Goal: Task Accomplishment & Management: Use online tool/utility

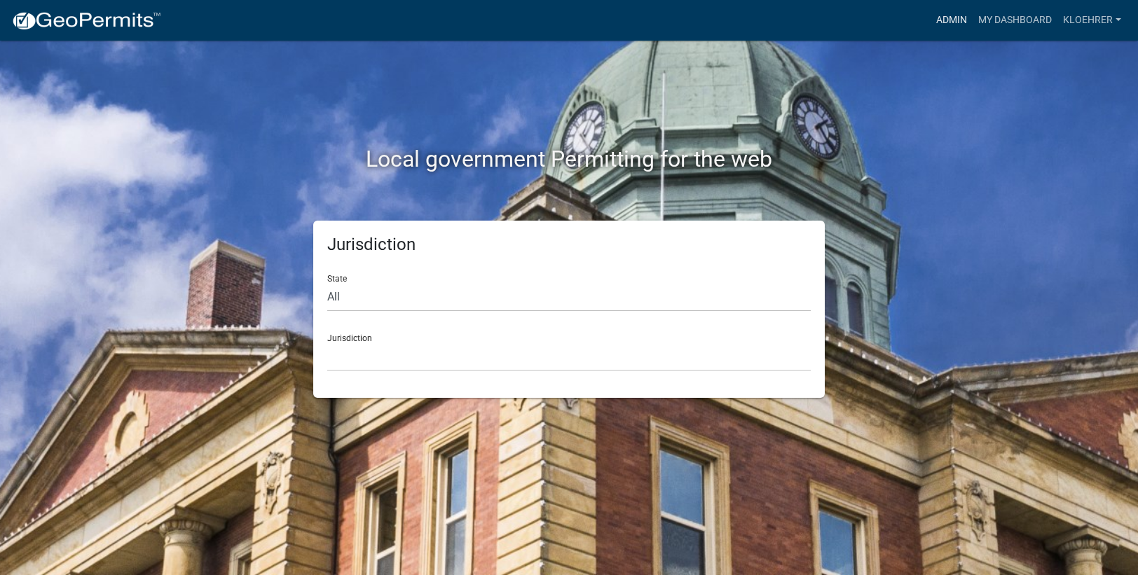
click at [945, 19] on link "Admin" at bounding box center [951, 20] width 42 height 27
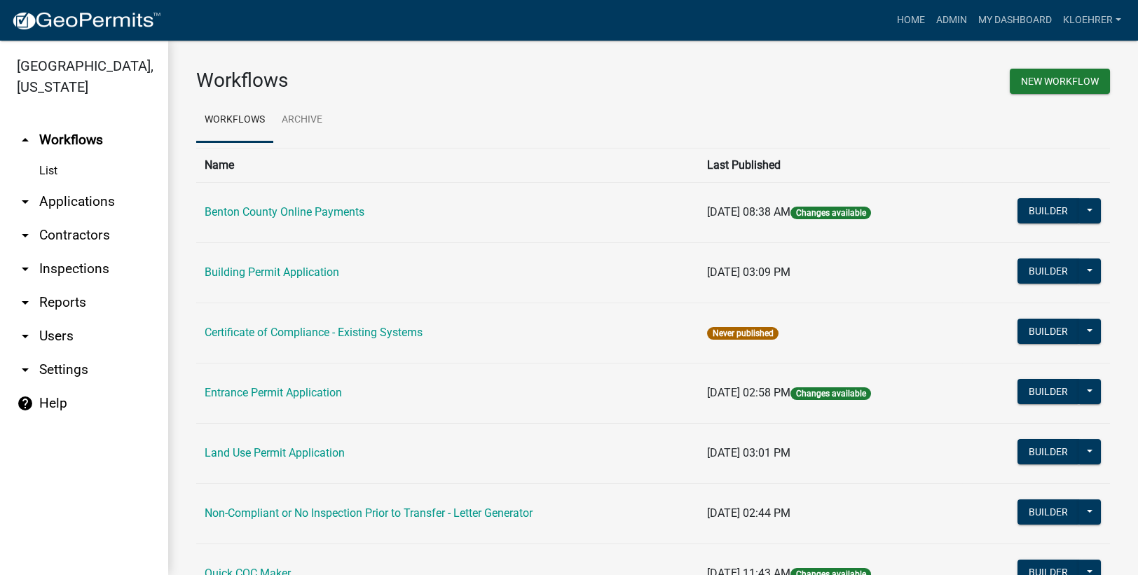
click at [68, 301] on link "arrow_drop_down Reports" at bounding box center [84, 303] width 168 height 34
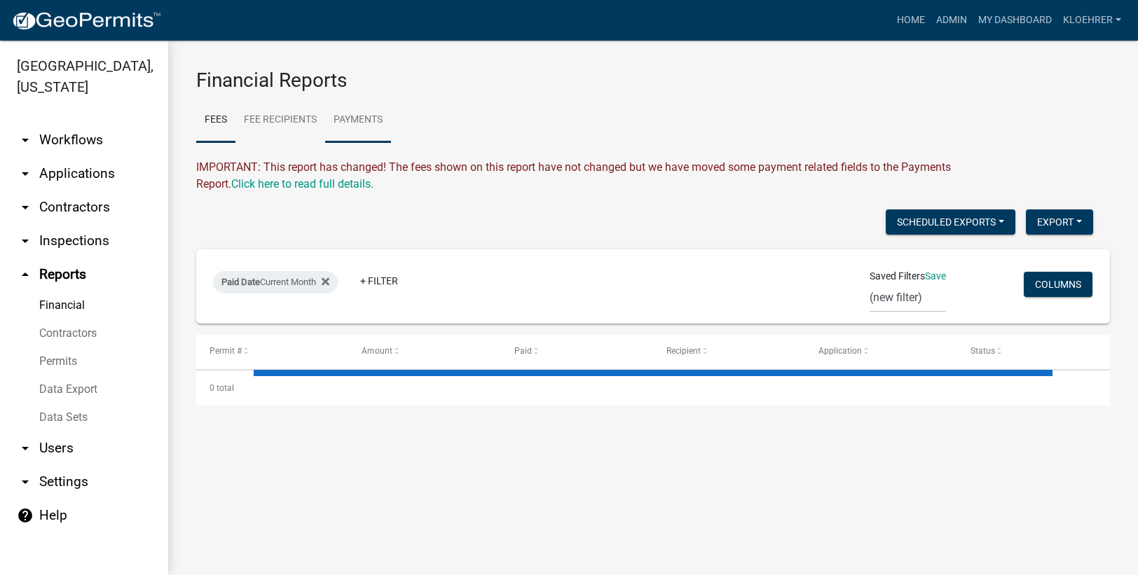
click at [380, 118] on link "Payments" at bounding box center [358, 120] width 66 height 45
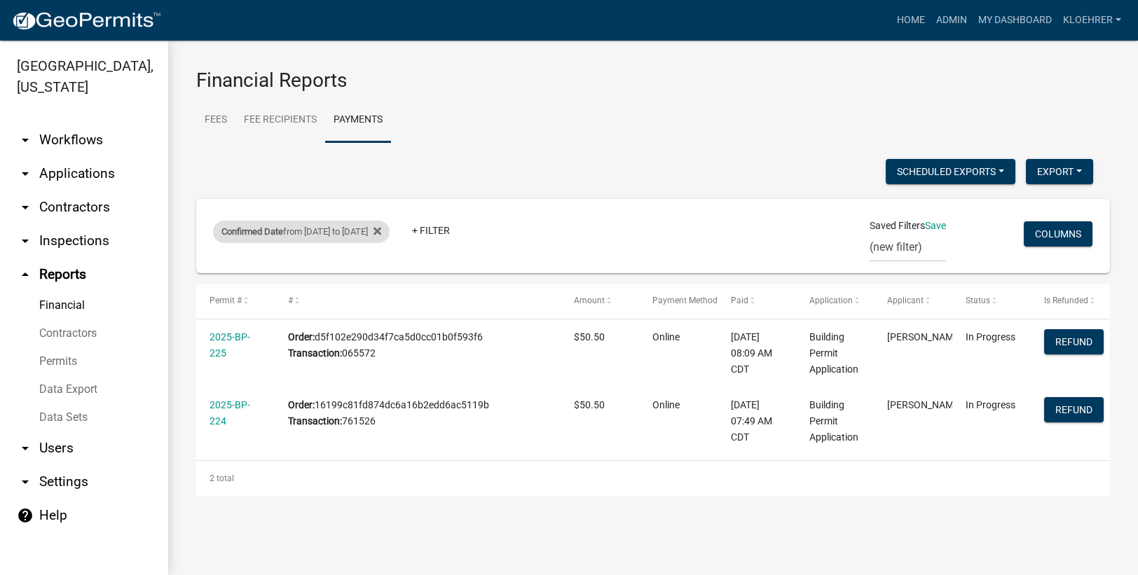
click at [340, 232] on div "Confirmed Date from [DATE] to [DATE]" at bounding box center [301, 232] width 177 height 22
select select "custom"
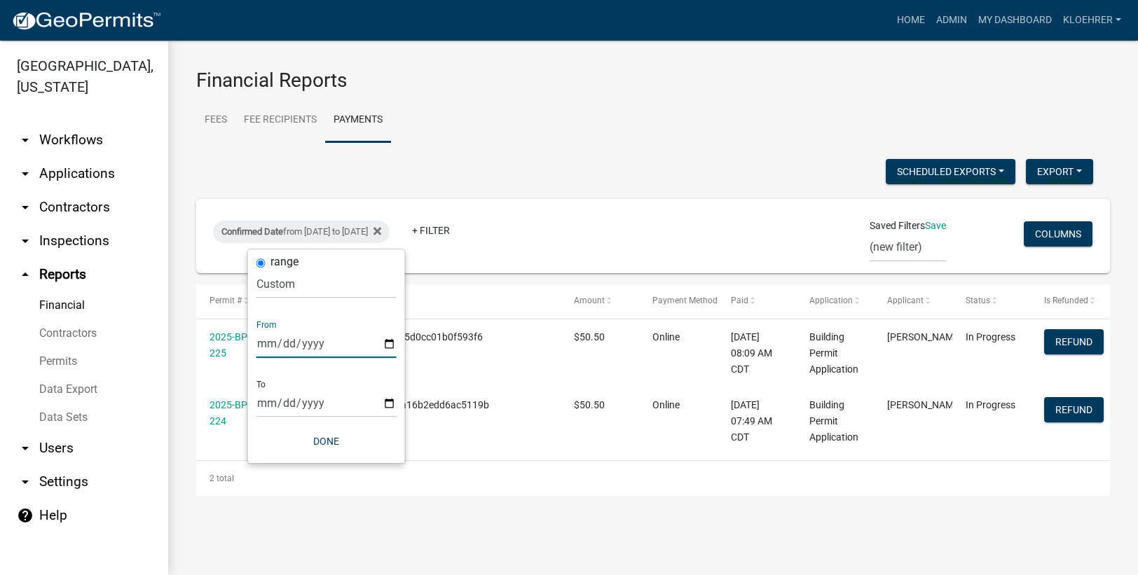
click at [280, 349] on input "[DATE]" at bounding box center [326, 343] width 140 height 29
type input "[DATE]"
click at [285, 403] on input "[DATE]" at bounding box center [326, 403] width 140 height 29
type input "[DATE]"
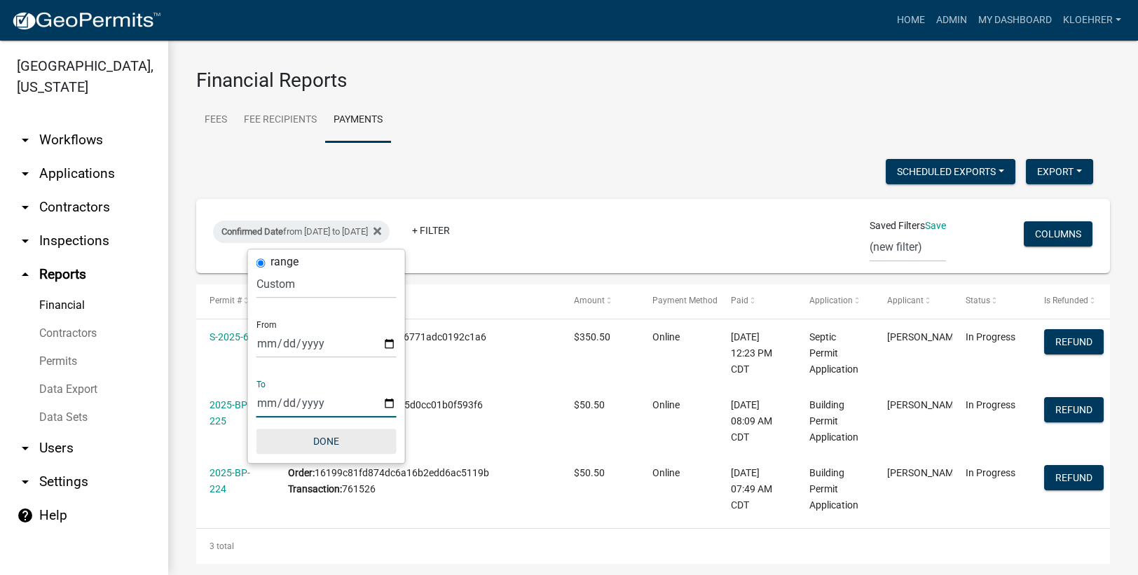
click at [324, 438] on button "Done" at bounding box center [326, 441] width 140 height 25
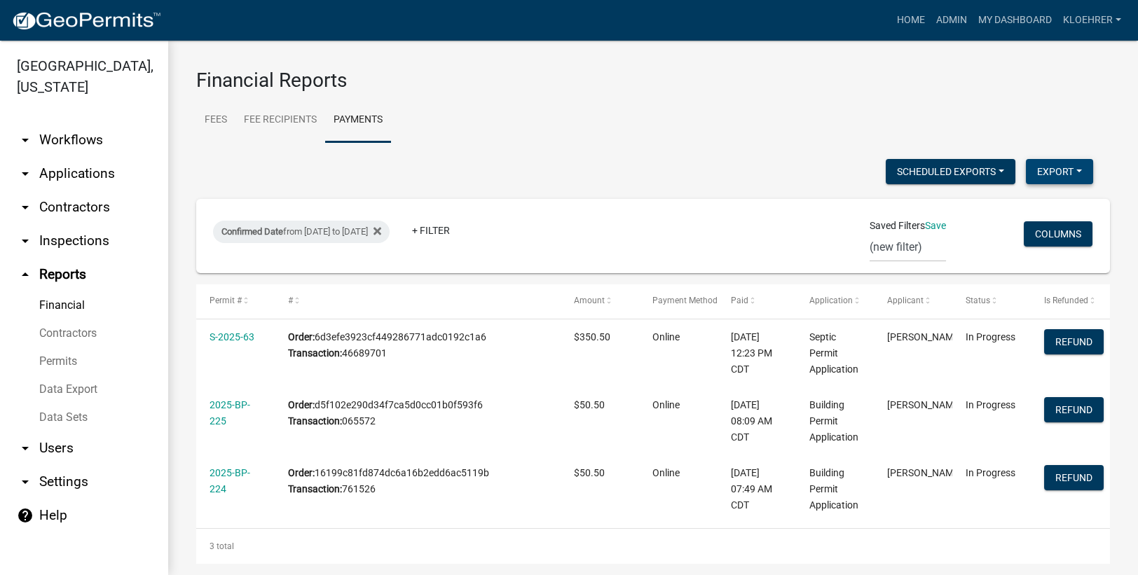
click at [1042, 174] on button "Export" at bounding box center [1059, 171] width 67 height 25
click at [974, 206] on button "Excel Format (.xlsx)" at bounding box center [1026, 208] width 131 height 34
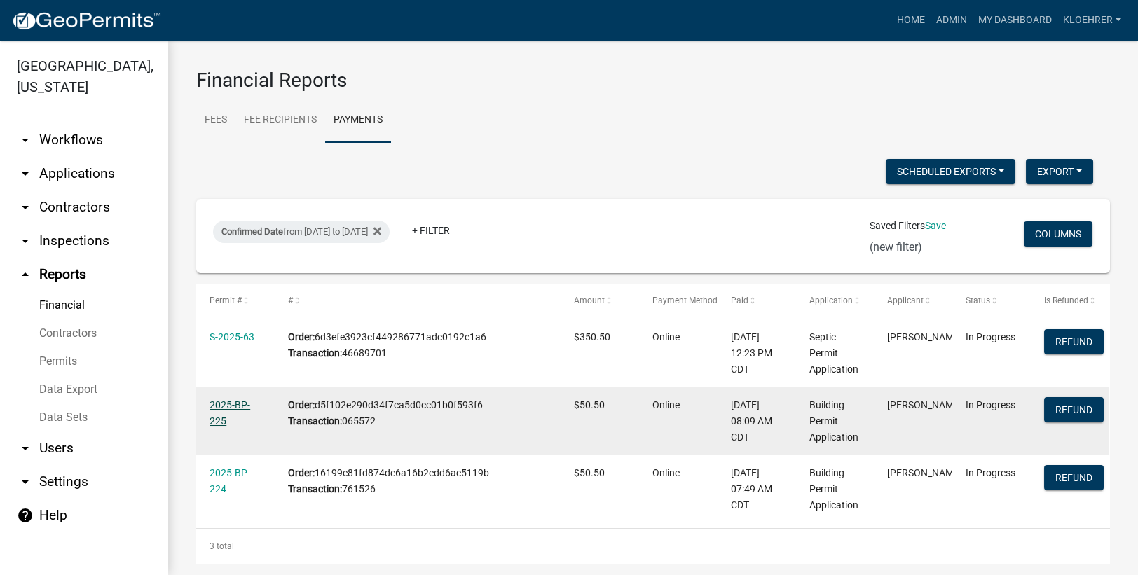
click at [228, 405] on link "2025-BP-225" at bounding box center [229, 412] width 41 height 27
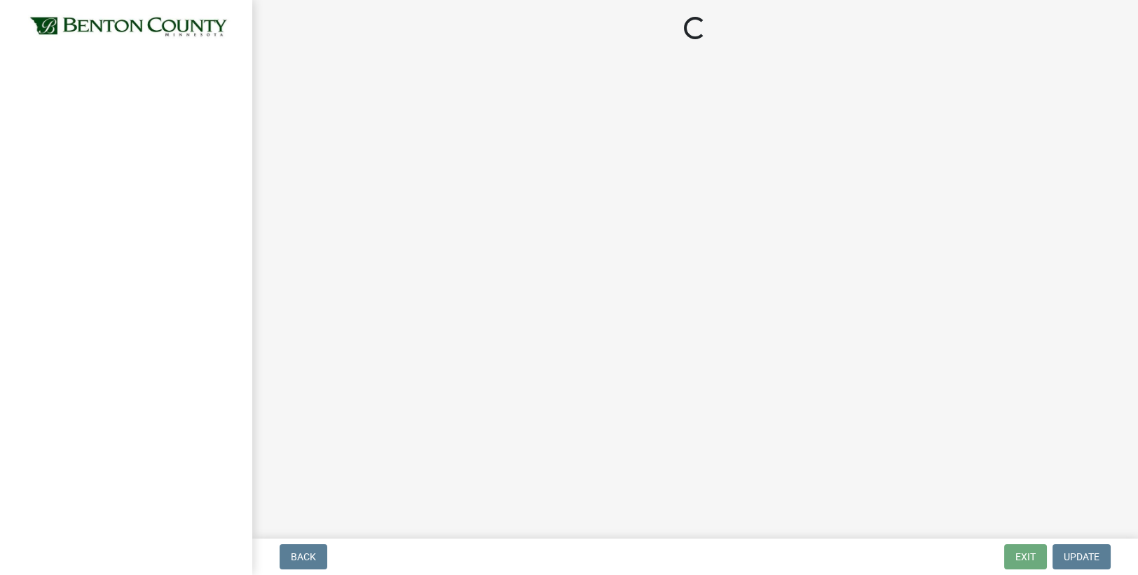
select select "17bfa135-5610-45df-8ce7-87530b7d86d4"
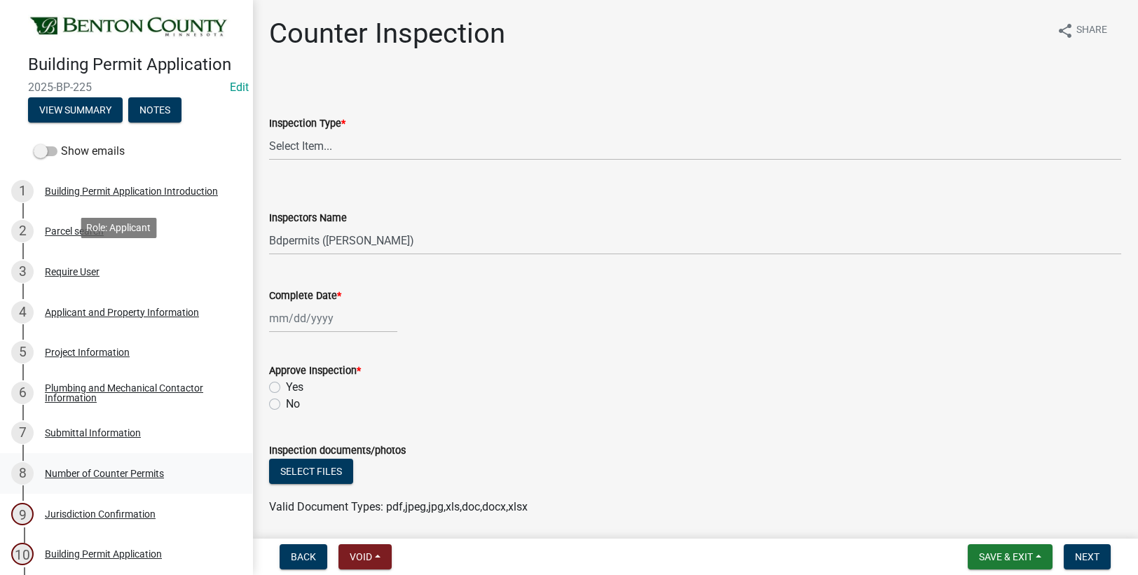
scroll to position [421, 0]
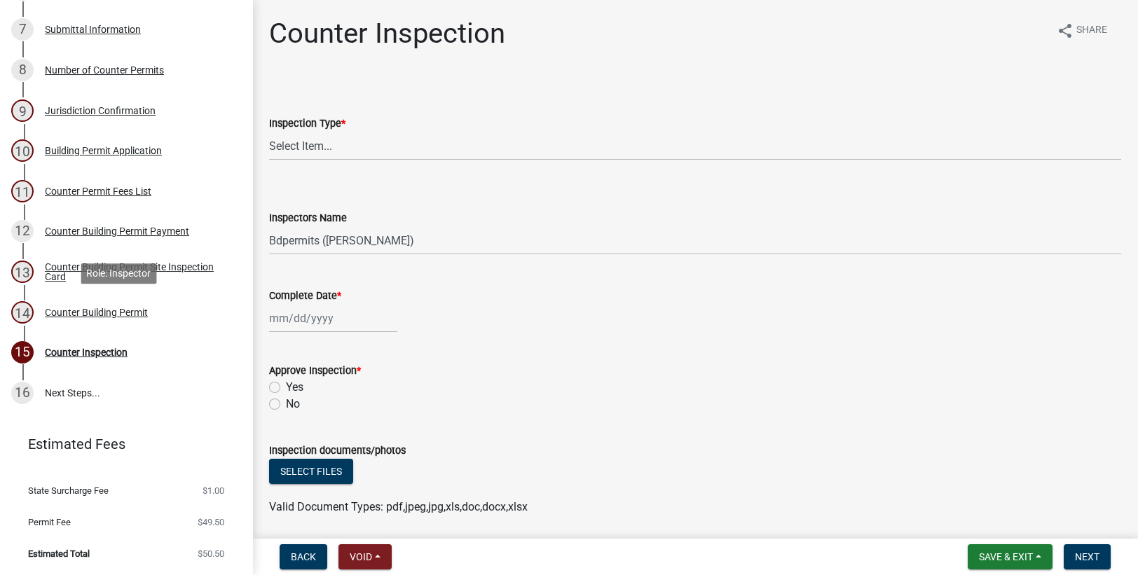
click at [106, 315] on div "Counter Building Permit" at bounding box center [96, 313] width 103 height 10
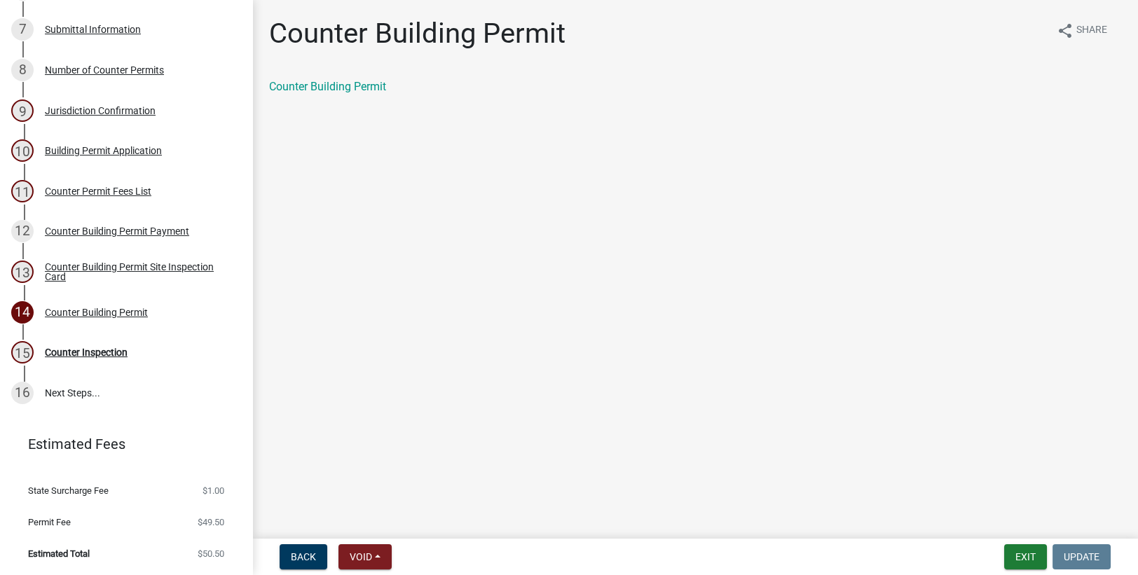
click at [359, 95] on div "Counter Building Permit" at bounding box center [695, 86] width 852 height 17
click at [354, 85] on link "Counter Building Permit" at bounding box center [327, 86] width 117 height 13
click at [1021, 556] on button "Exit" at bounding box center [1025, 556] width 43 height 25
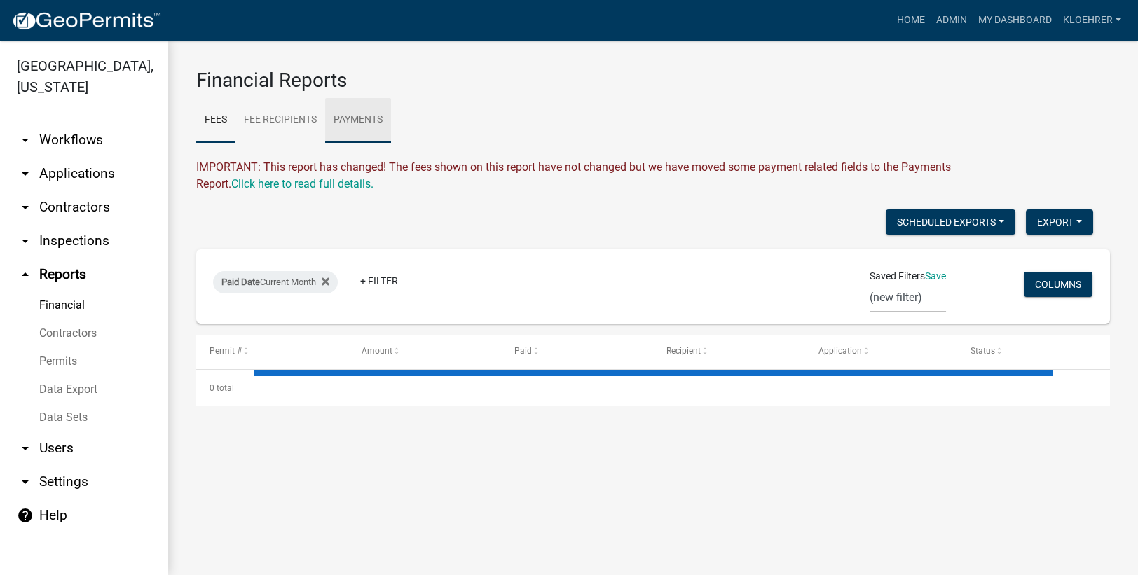
click at [370, 116] on link "Payments" at bounding box center [358, 120] width 66 height 45
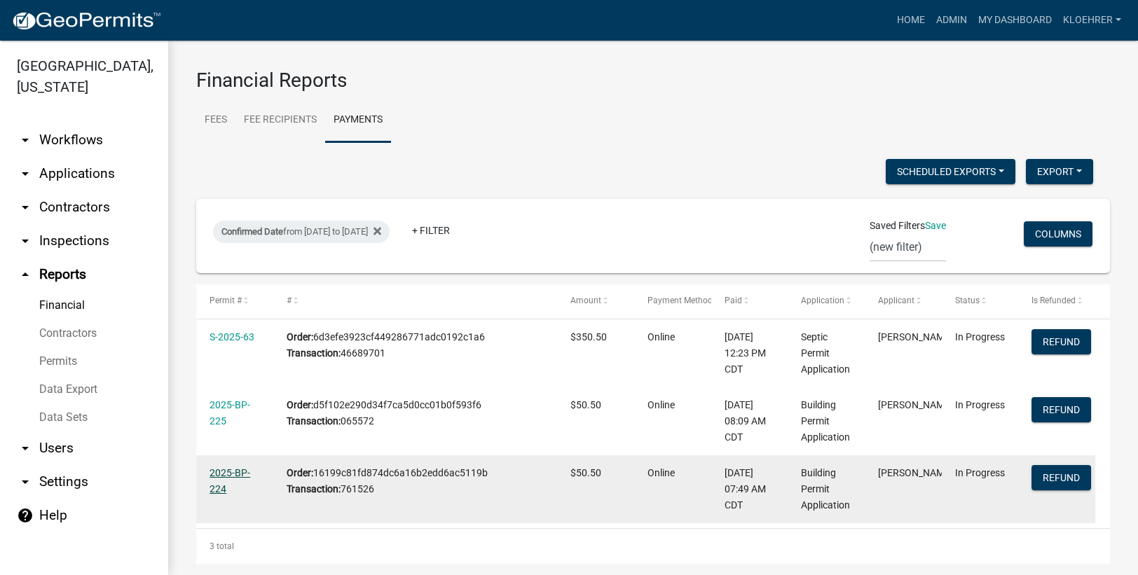
click at [221, 476] on link "2025-BP-224" at bounding box center [229, 480] width 41 height 27
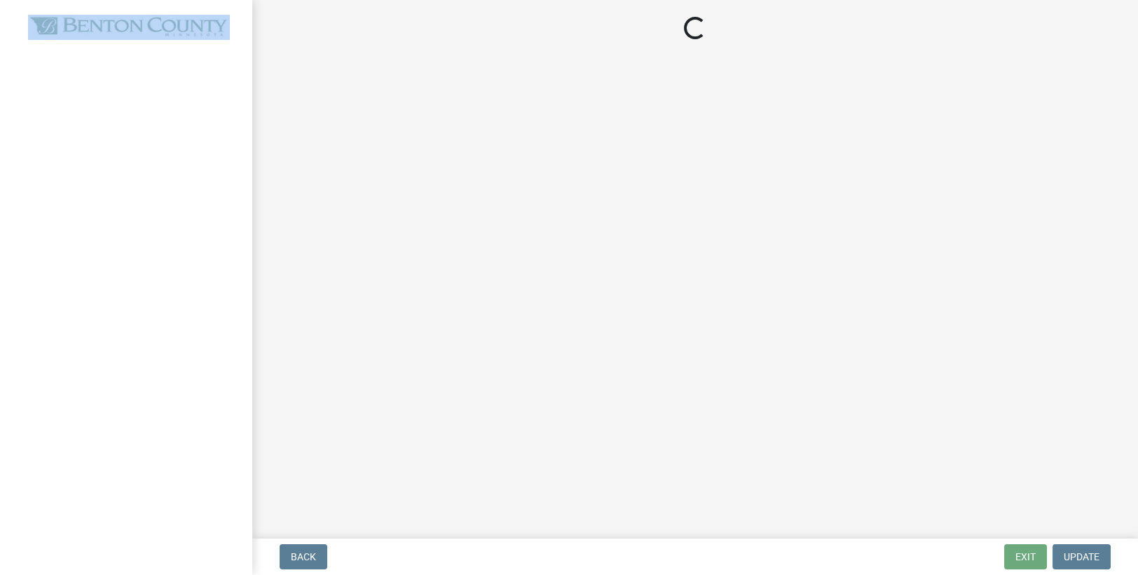
click at [221, 476] on div at bounding box center [126, 287] width 252 height 575
select select "17bfa135-5610-45df-8ce7-87530b7d86d4"
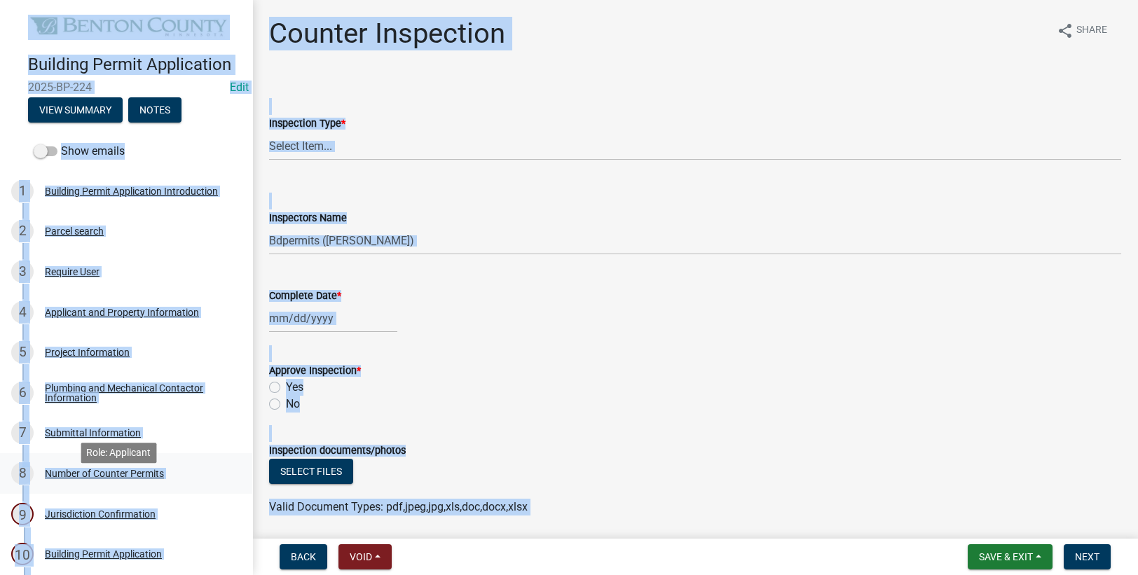
click at [184, 485] on div "8 Number of Counter Permits" at bounding box center [120, 473] width 219 height 22
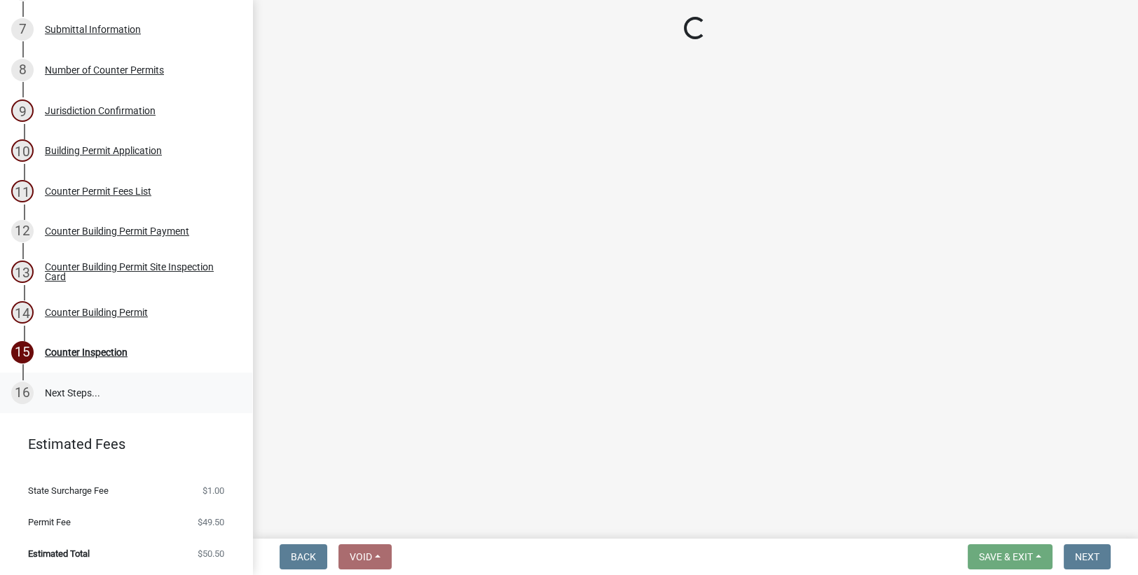
scroll to position [421, 0]
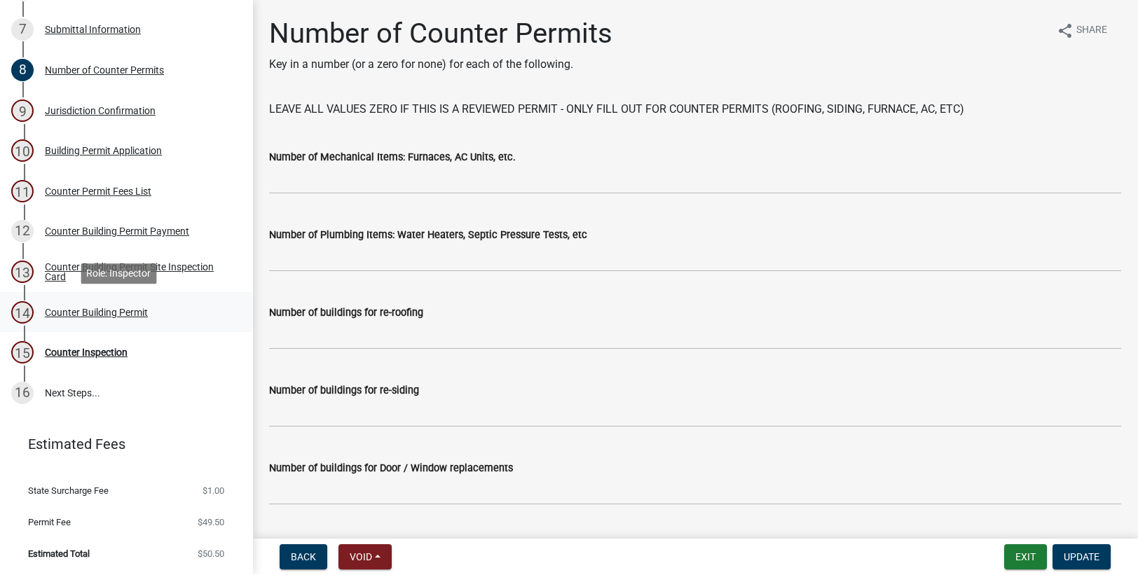
click at [98, 321] on div "14 Counter Building Permit" at bounding box center [120, 312] width 219 height 22
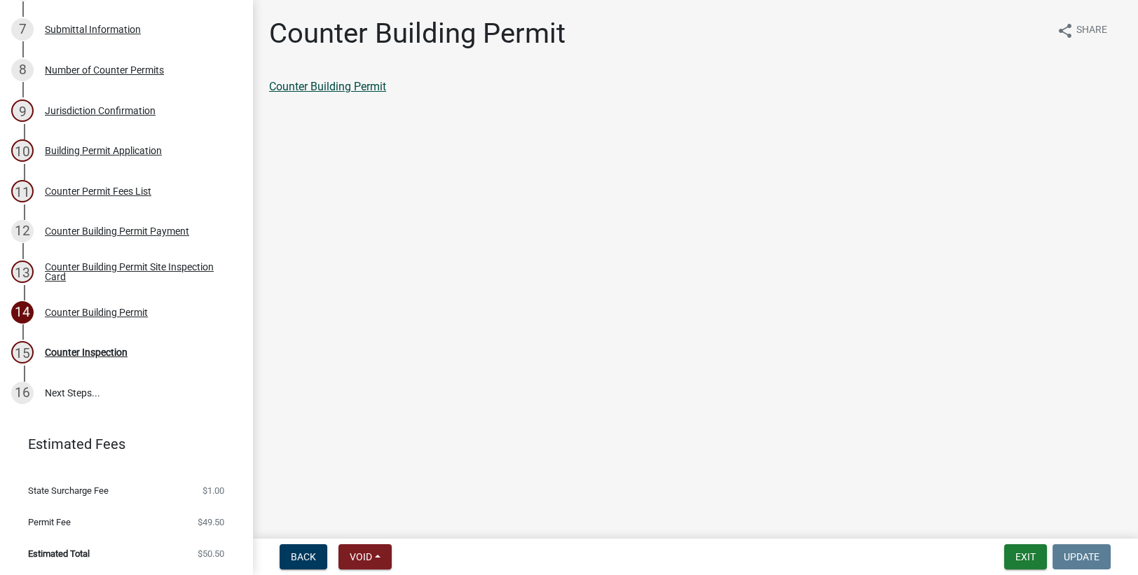
click at [360, 88] on link "Counter Building Permit" at bounding box center [327, 86] width 117 height 13
